Goal: Find specific page/section: Find specific page/section

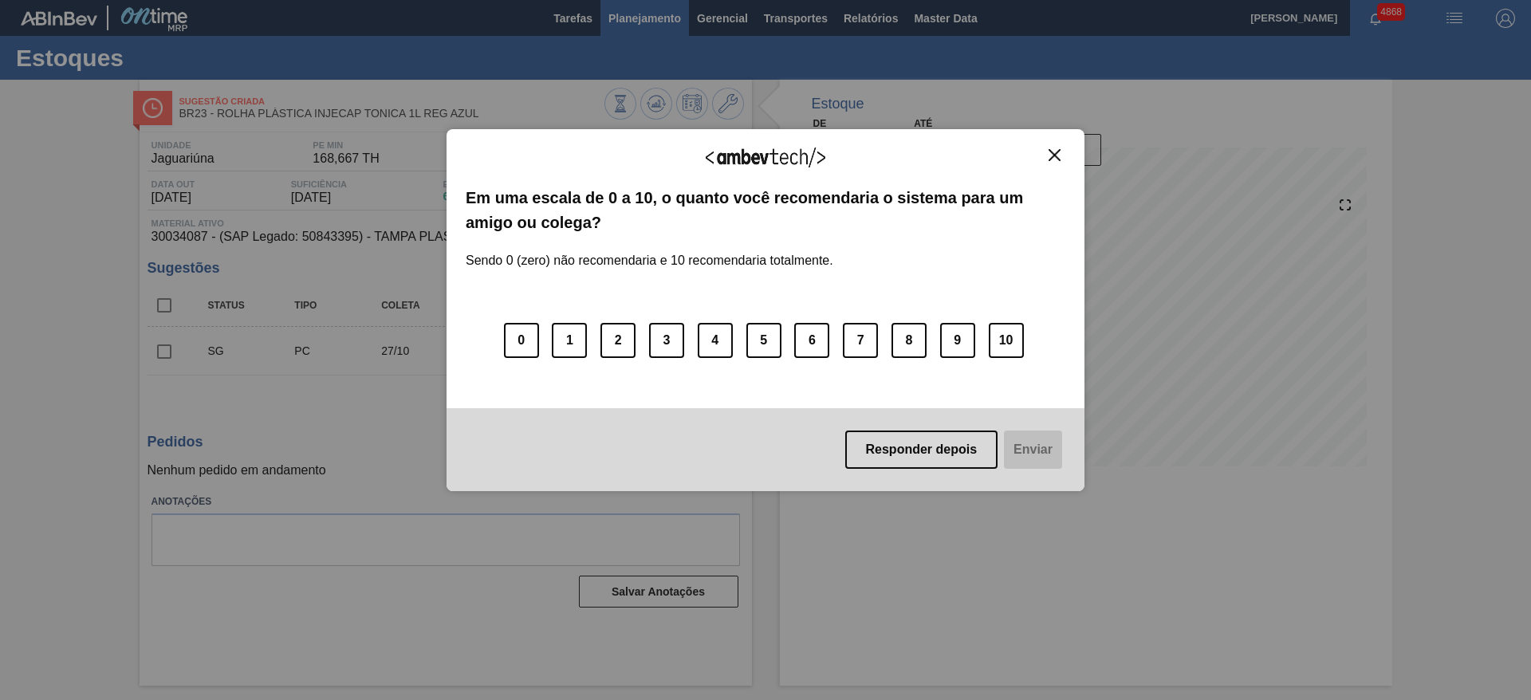
click at [654, 27] on div "Agradecemos seu feedback! Em uma escala de 0 a 10, o quanto você recomendaria o…" at bounding box center [765, 309] width 638 height 655
click at [1055, 150] on img "Close" at bounding box center [1054, 155] width 12 height 12
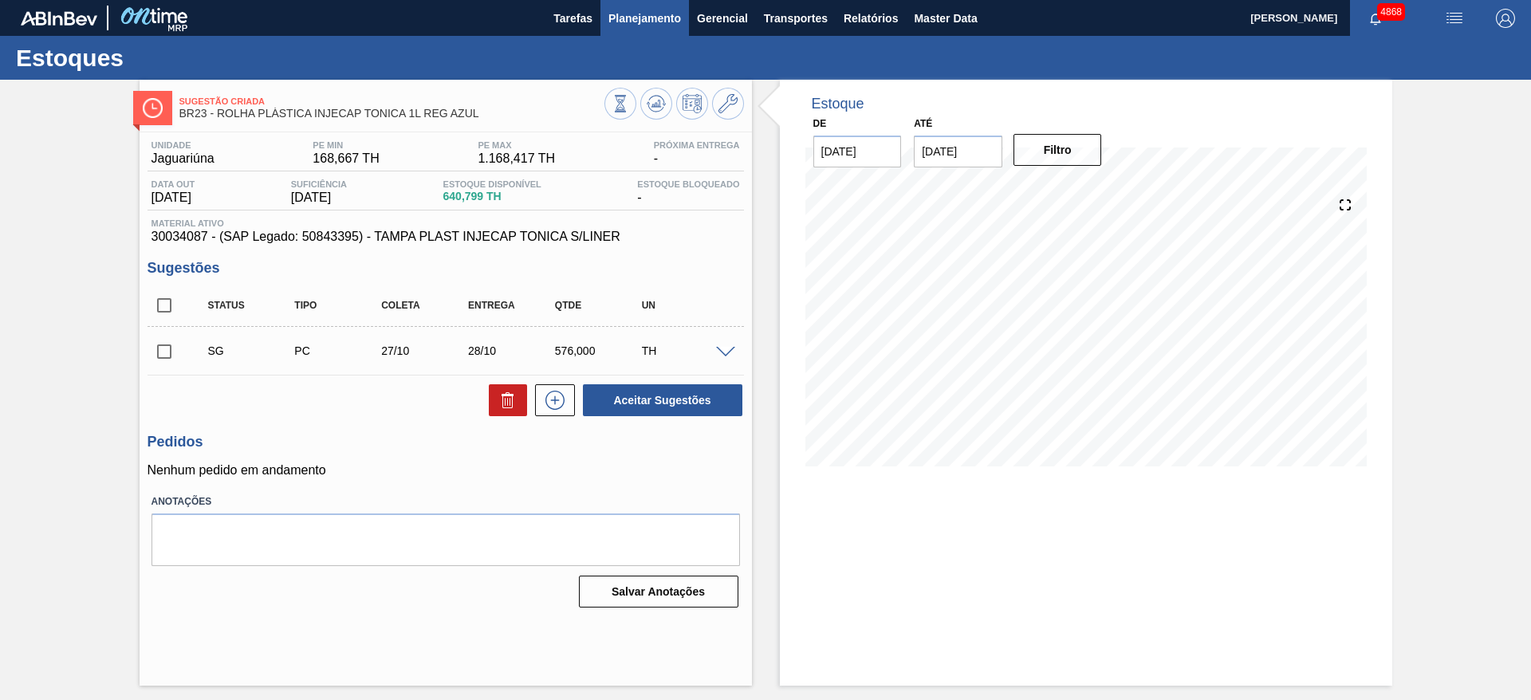
click at [653, 11] on span "Planejamento" at bounding box center [644, 18] width 73 height 19
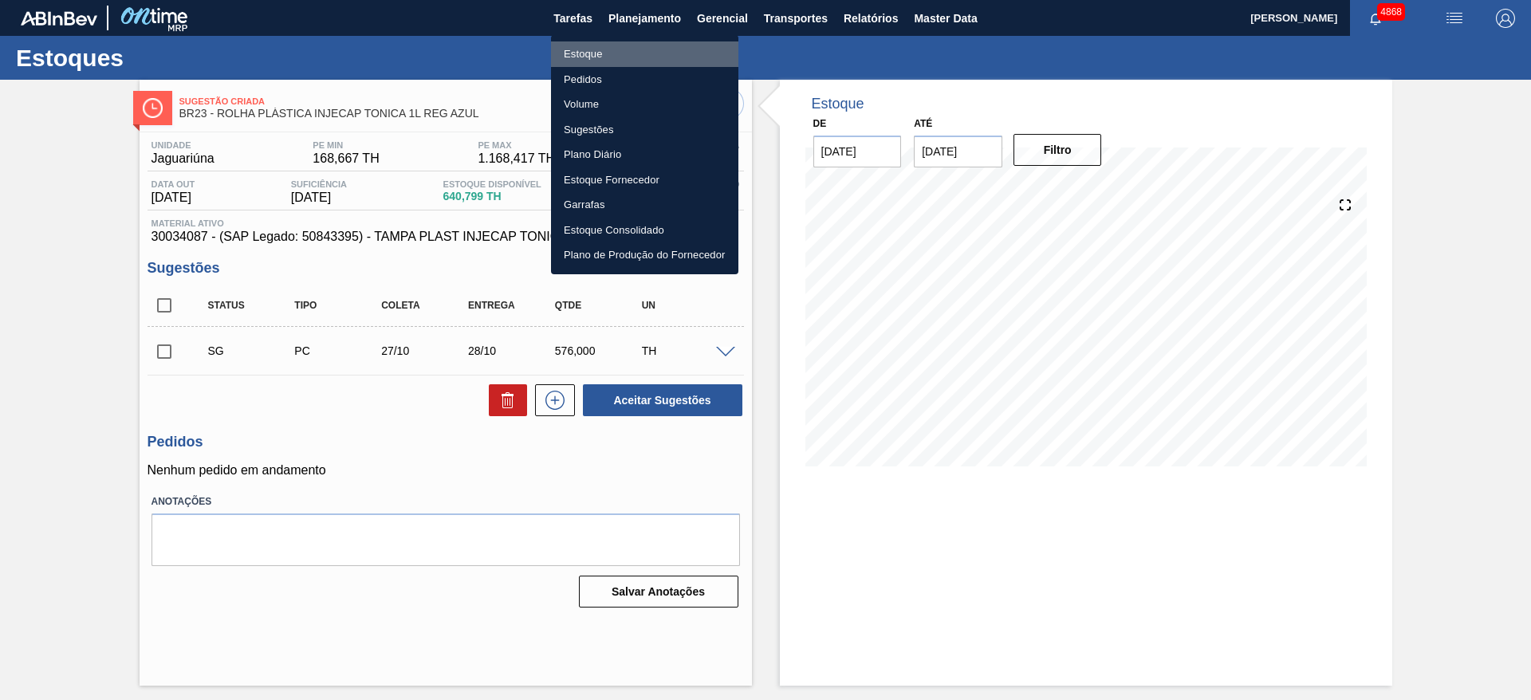
click at [615, 41] on li "Estoque" at bounding box center [644, 54] width 187 height 26
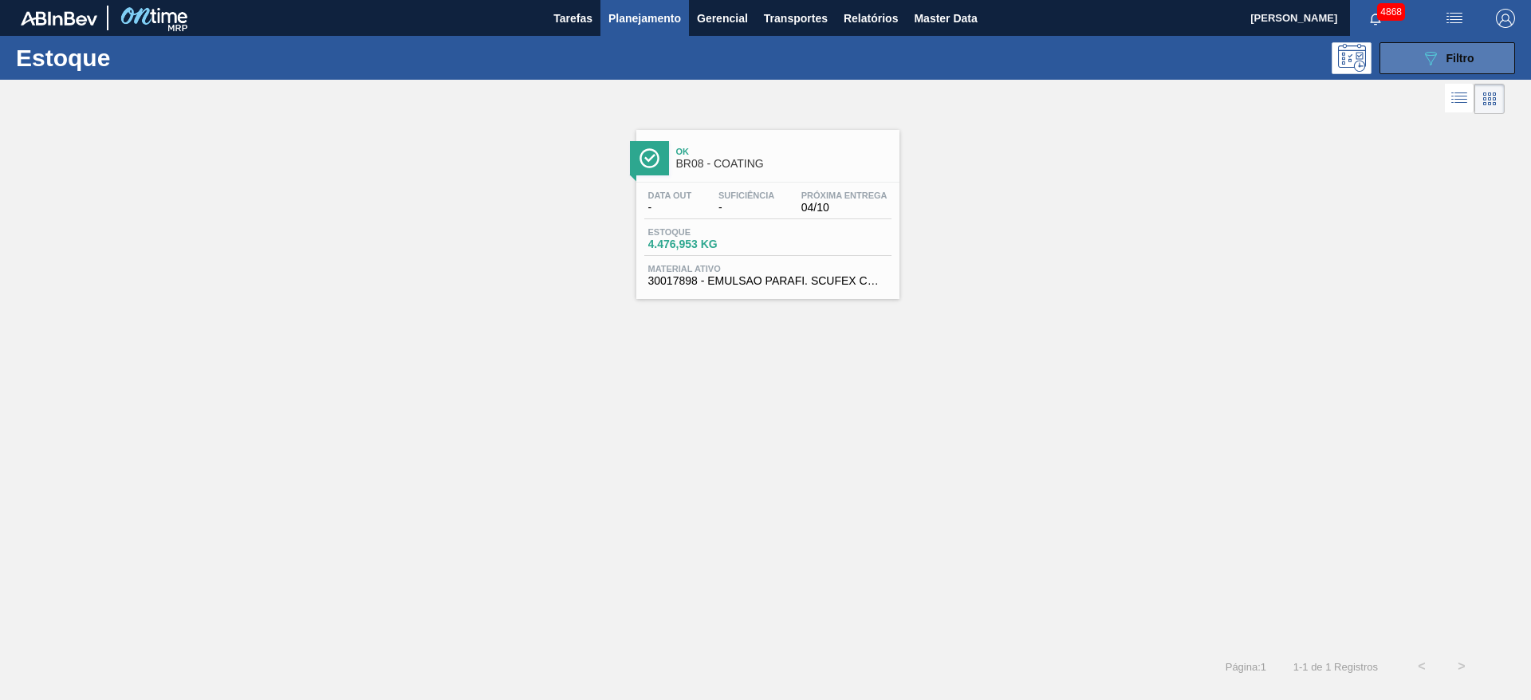
click at [1407, 63] on button "089F7B8B-B2A5-4AFE-B5C0-19BA573D28AC Filtro" at bounding box center [1447, 58] width 136 height 32
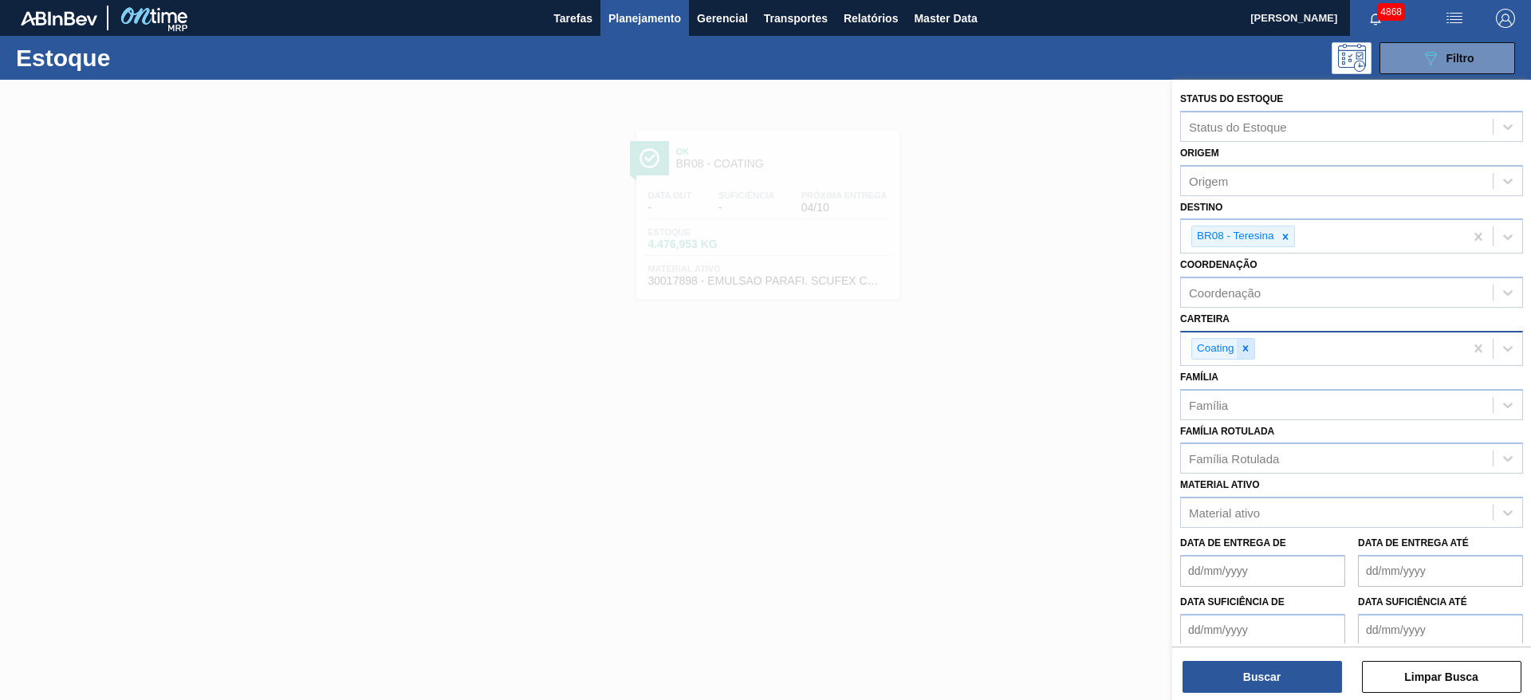
click at [1248, 351] on icon at bounding box center [1245, 348] width 11 height 11
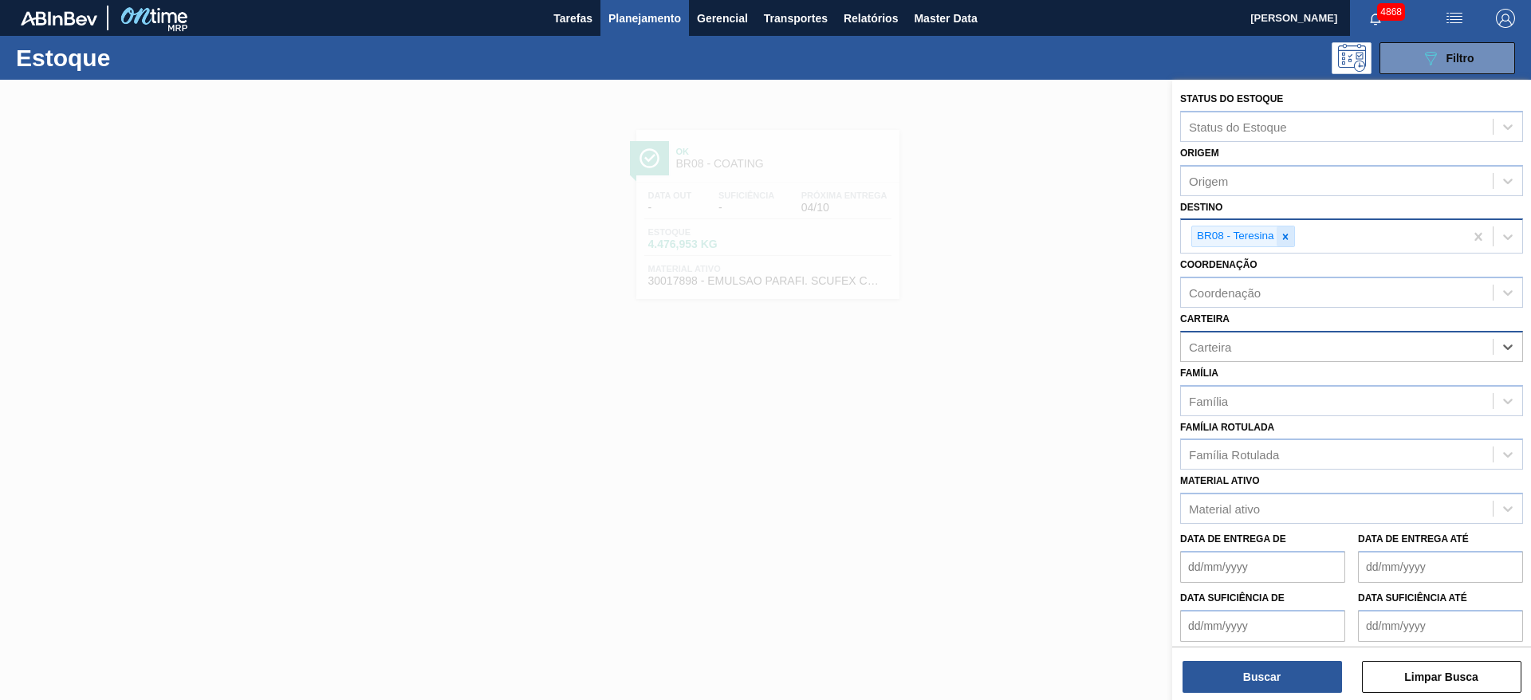
click at [1285, 245] on div at bounding box center [1285, 236] width 18 height 20
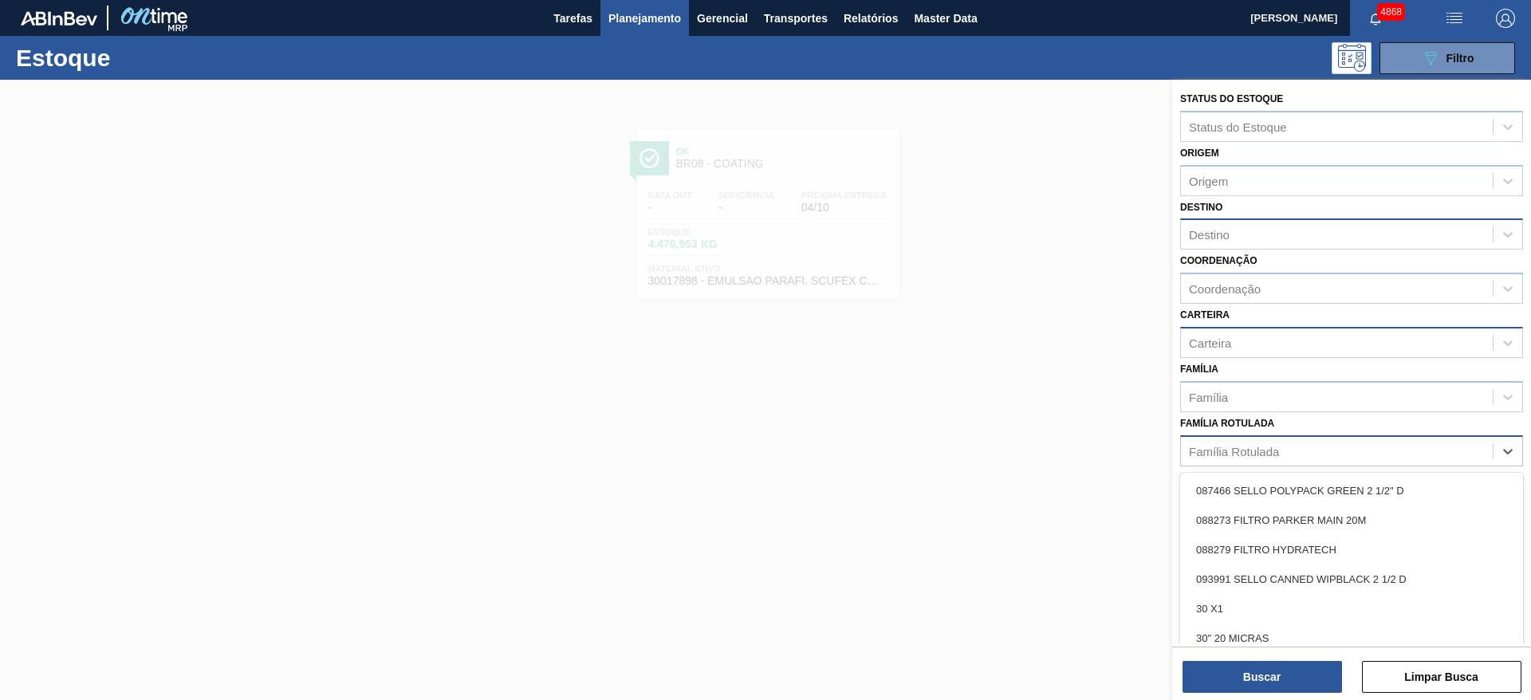
click at [1254, 454] on div "Família Rotulada" at bounding box center [1234, 451] width 90 height 14
type Rotulada "cara"
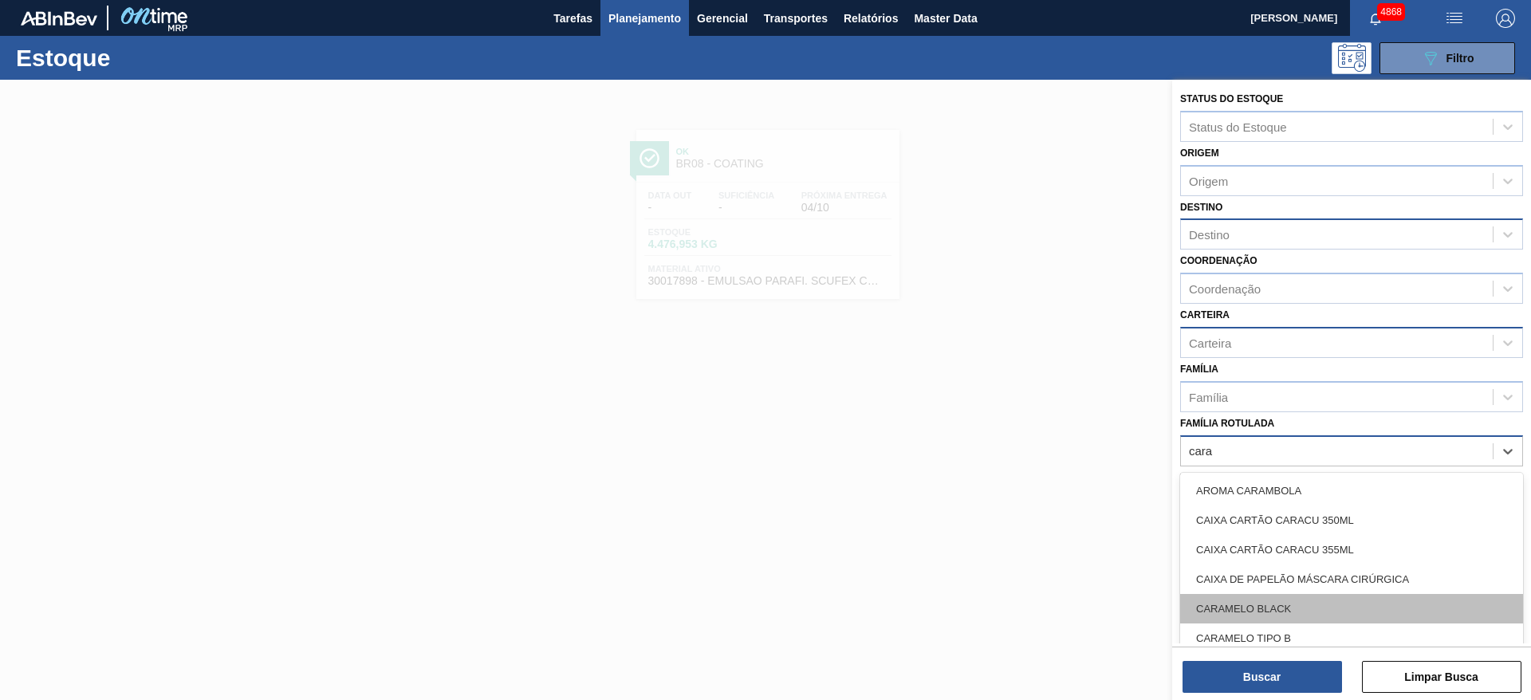
click at [1272, 615] on div "CARAMELO BLACK" at bounding box center [1351, 608] width 343 height 29
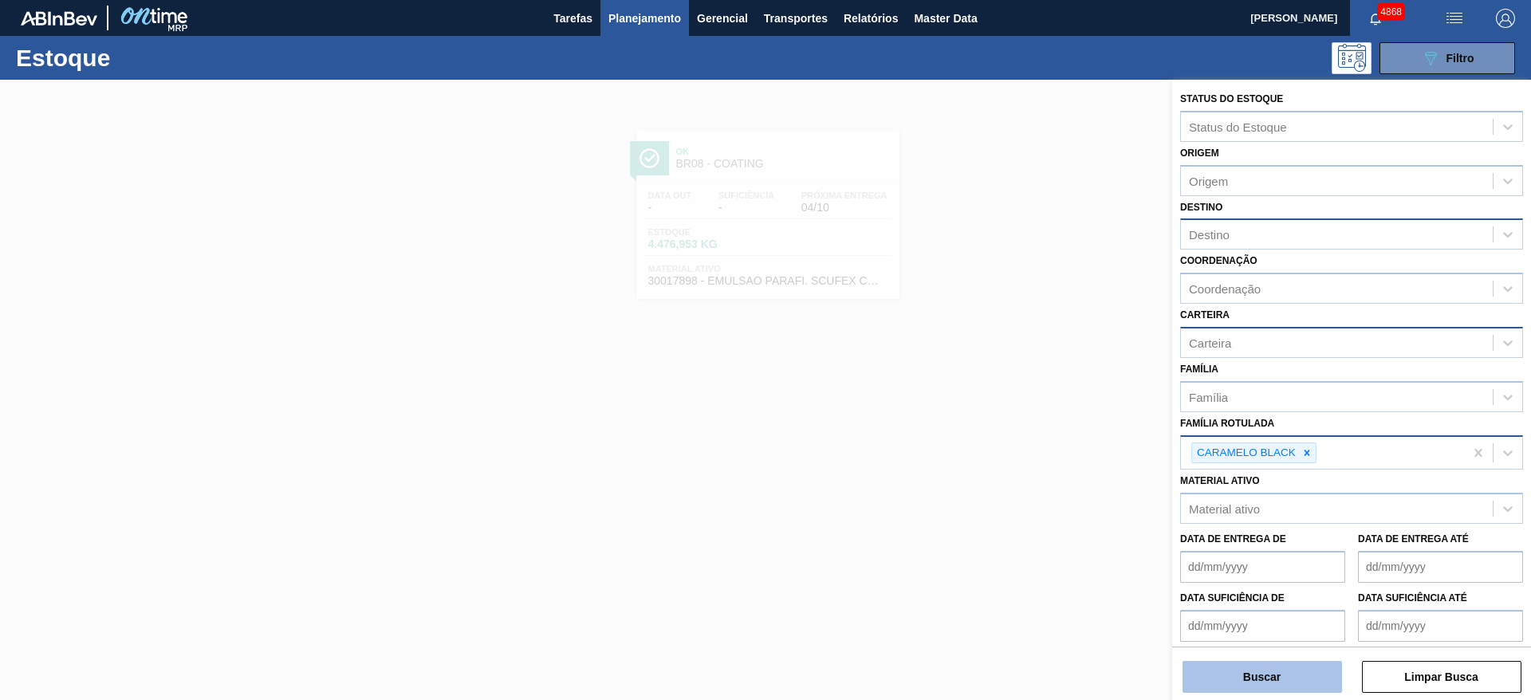
click at [1290, 663] on button "Buscar" at bounding box center [1261, 677] width 159 height 32
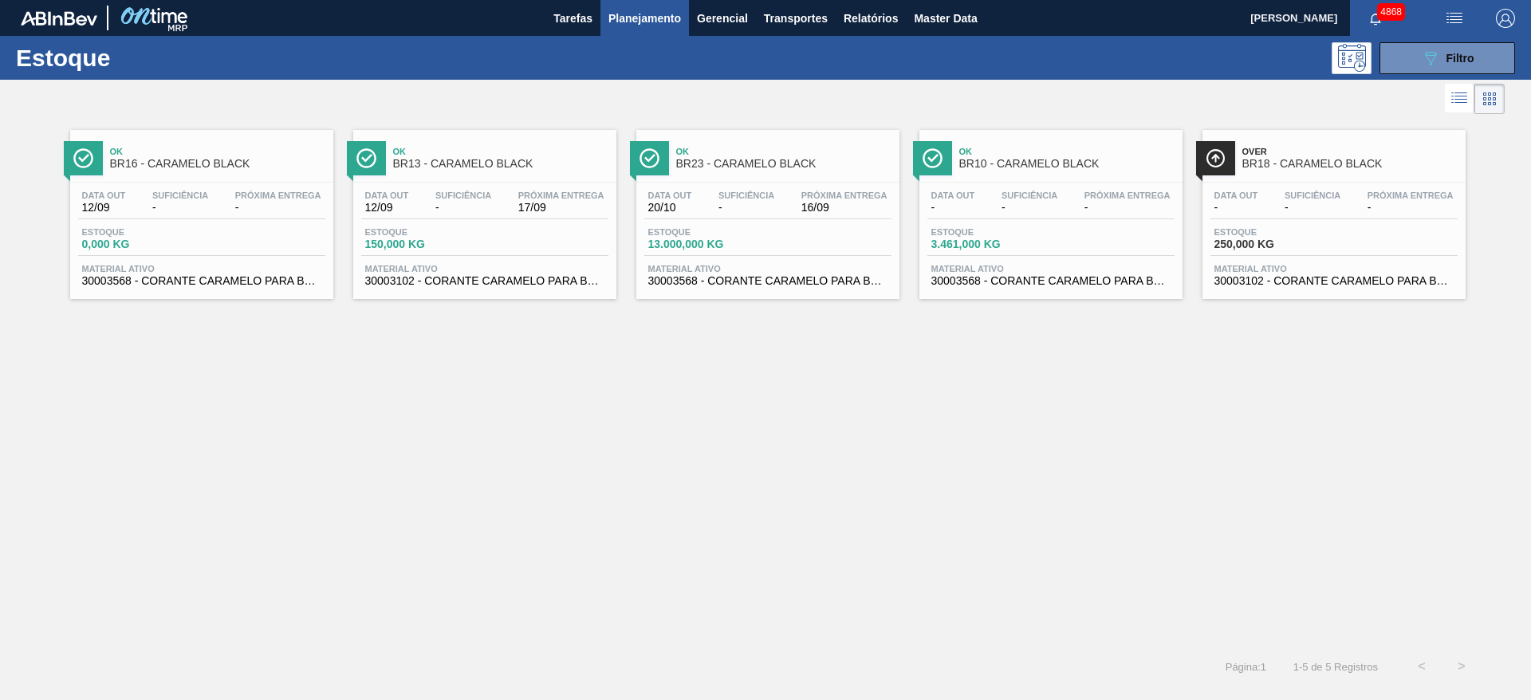
click at [443, 246] on span "150,000 KG" at bounding box center [421, 244] width 112 height 12
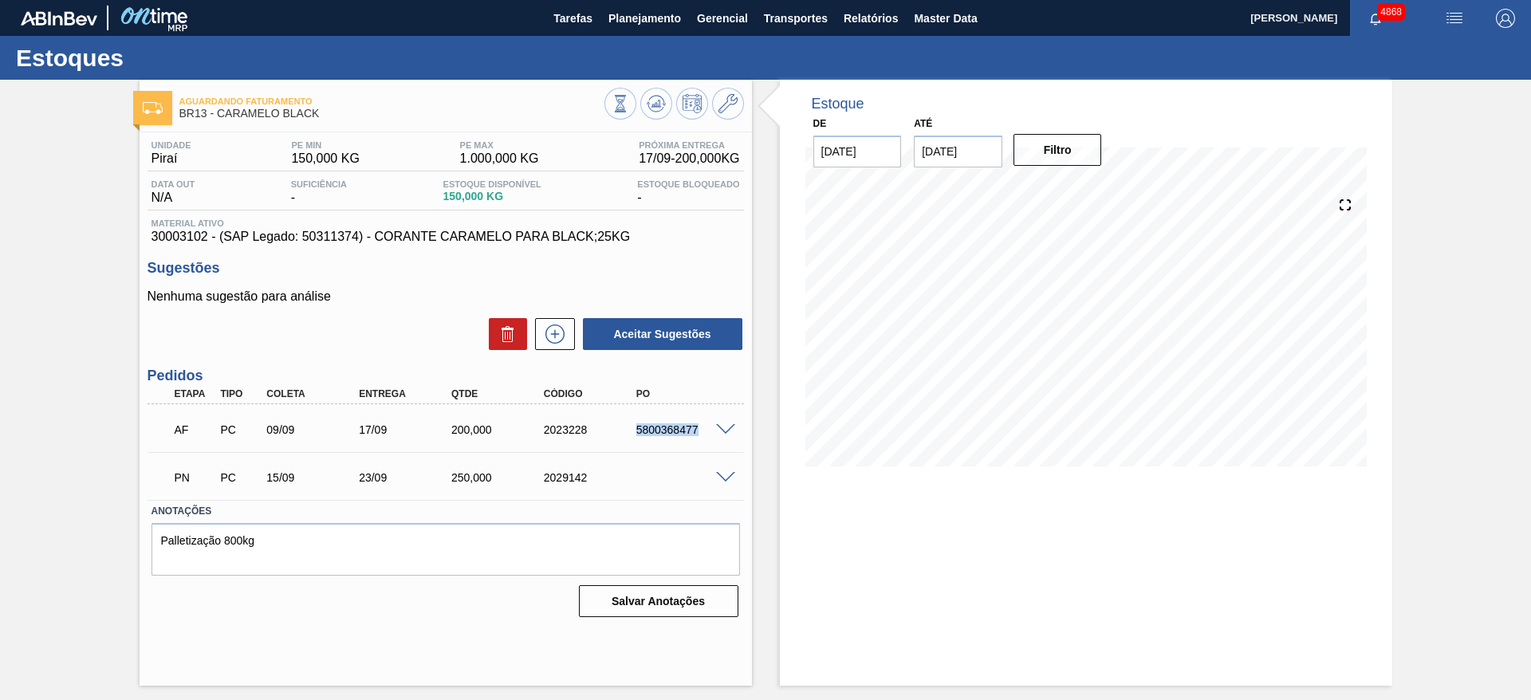
drag, startPoint x: 628, startPoint y: 435, endPoint x: 711, endPoint y: 428, distance: 83.2
click at [711, 428] on div "AF PC 09/09 17/09 200,000 2023228 5800368477" at bounding box center [445, 428] width 596 height 40
copy div "5800368477"
